Goal: Navigation & Orientation: Find specific page/section

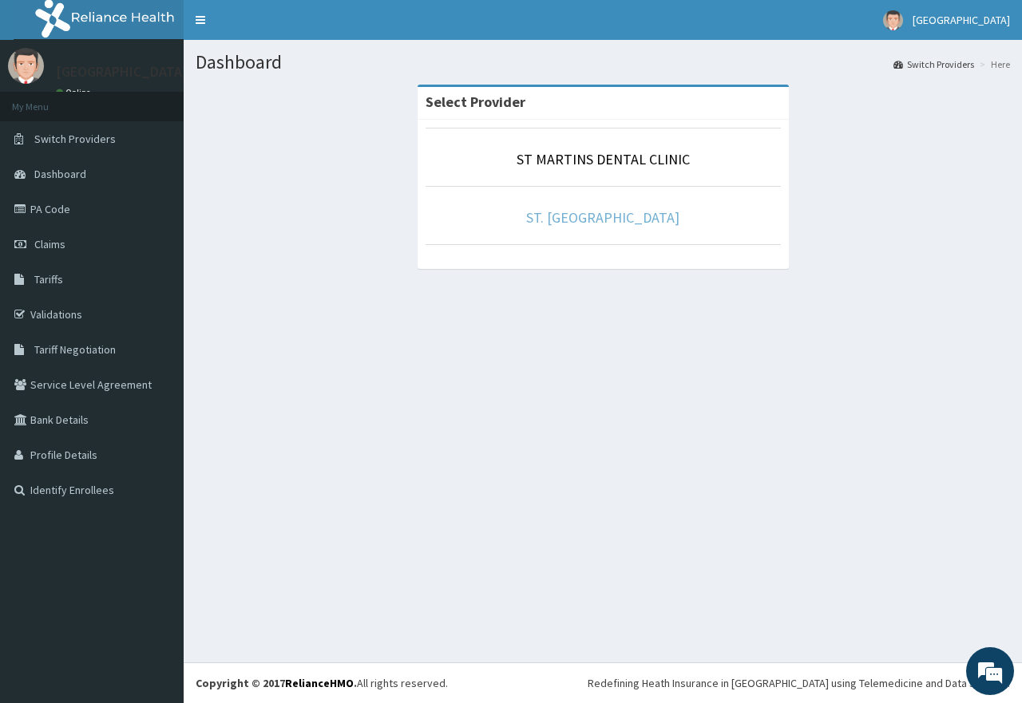
click at [612, 211] on link "ST. [GEOGRAPHIC_DATA]" at bounding box center [602, 217] width 153 height 18
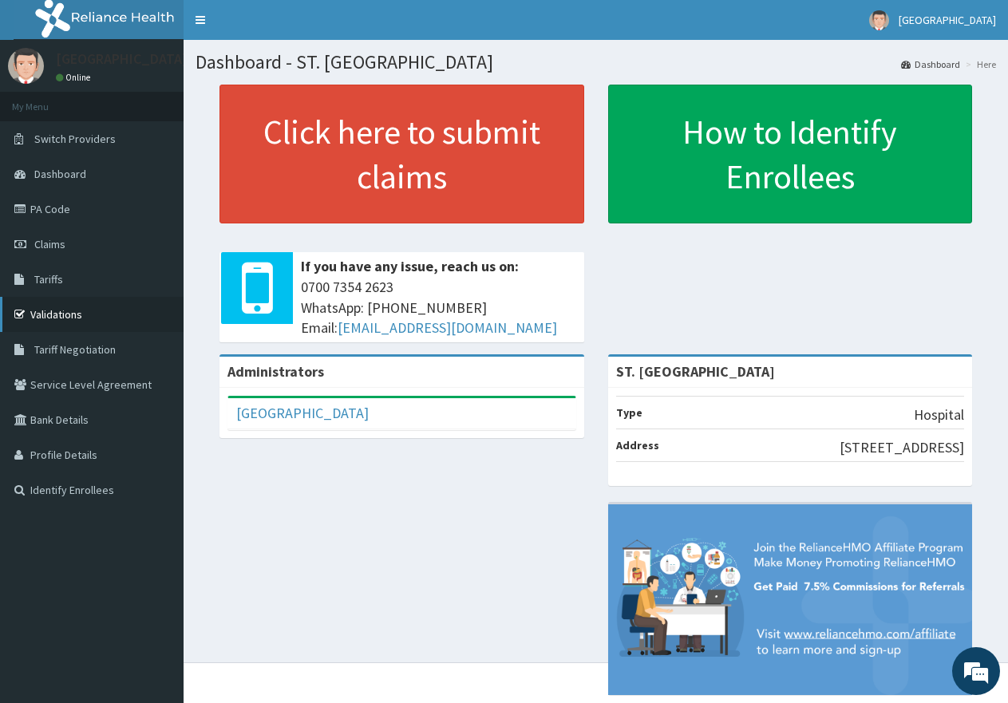
click at [101, 330] on link "Validations" at bounding box center [92, 314] width 184 height 35
